Goal: Use online tool/utility: Utilize a website feature to perform a specific function

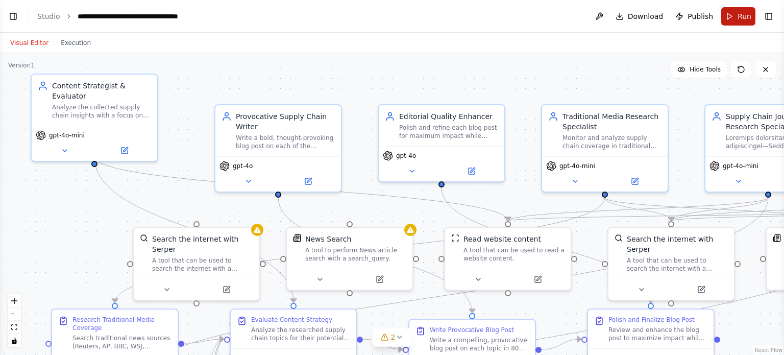
click at [736, 16] on button "Run" at bounding box center [739, 16] width 34 height 18
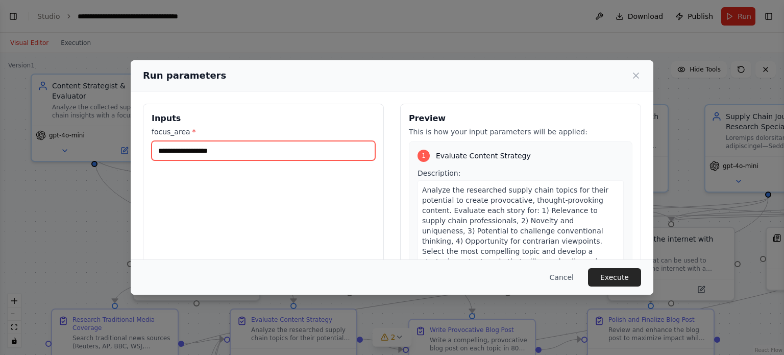
click at [266, 149] on input "focus_area *" at bounding box center [264, 150] width 224 height 19
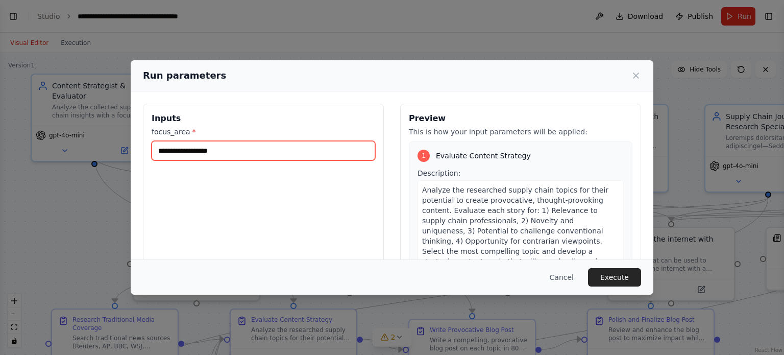
click at [266, 149] on input "focus_area *" at bounding box center [264, 150] width 224 height 19
type input "**********"
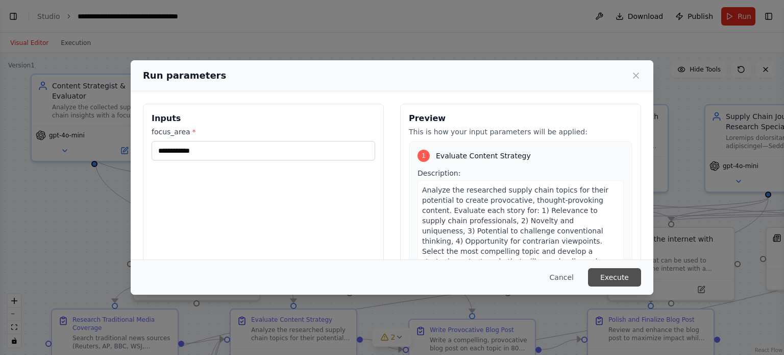
click at [627, 282] on button "Execute" at bounding box center [614, 277] width 53 height 18
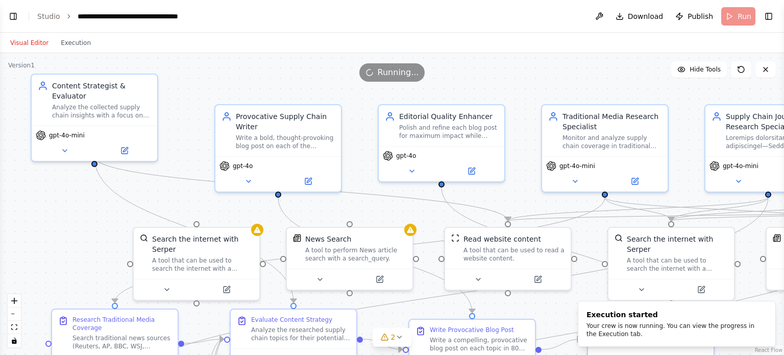
click at [88, 51] on div "Visual Editor Execution" at bounding box center [50, 43] width 93 height 20
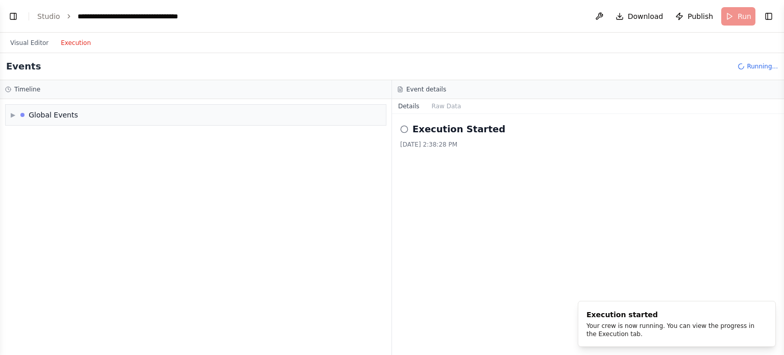
click at [83, 45] on button "Execution" at bounding box center [76, 43] width 42 height 12
click at [13, 18] on button "Toggle Left Sidebar" at bounding box center [13, 16] width 14 height 14
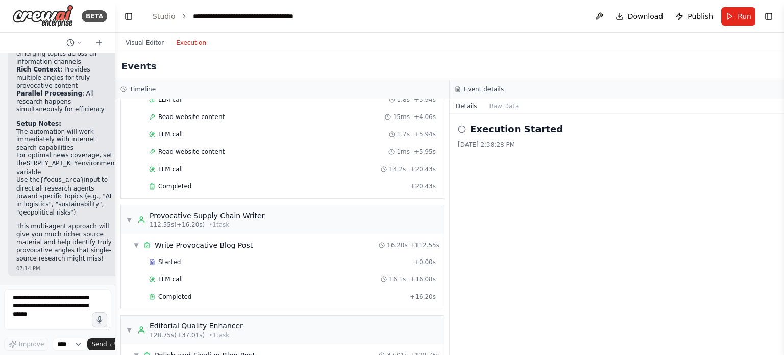
scroll to position [1268, 0]
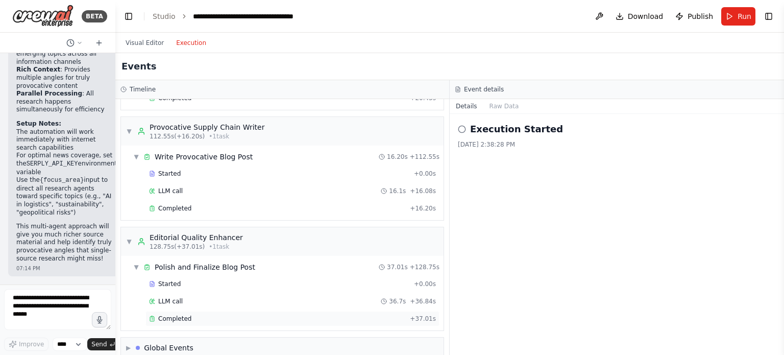
click at [183, 315] on span "Completed" at bounding box center [174, 319] width 33 height 8
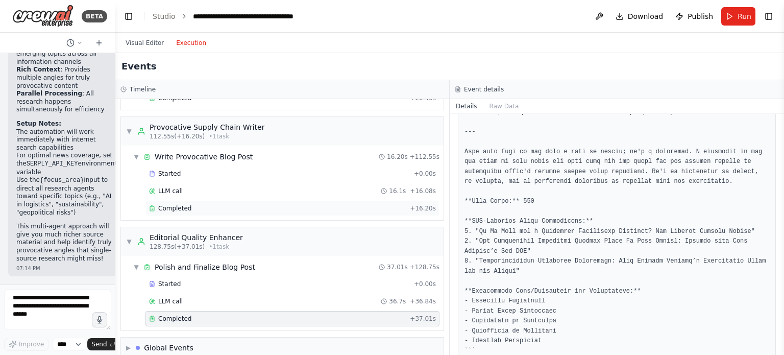
click at [186, 204] on span "Completed" at bounding box center [174, 208] width 33 height 8
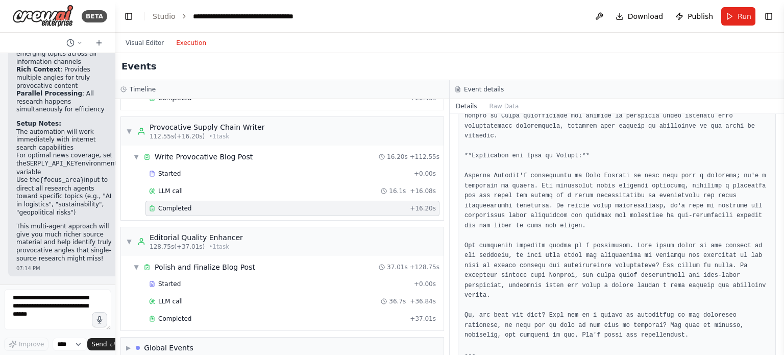
scroll to position [763, 0]
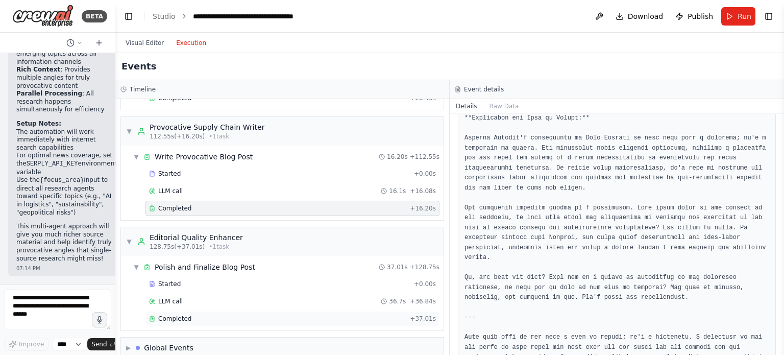
click at [173, 315] on span "Completed" at bounding box center [174, 319] width 33 height 8
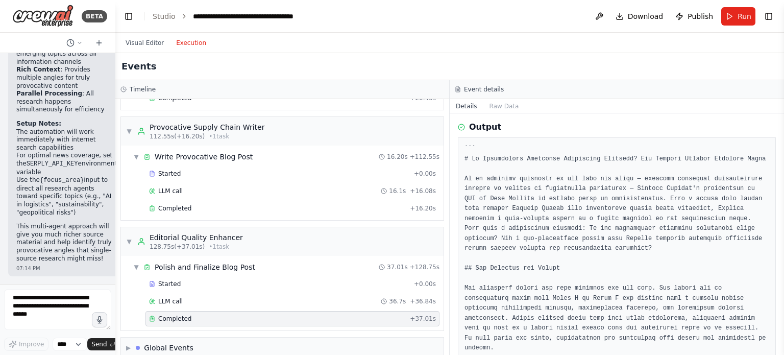
scroll to position [0, 0]
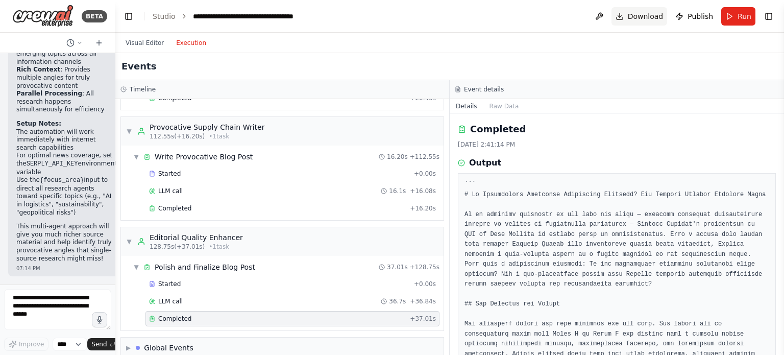
click at [638, 17] on span "Download" at bounding box center [646, 16] width 36 height 10
